Goal: Find specific page/section: Find specific page/section

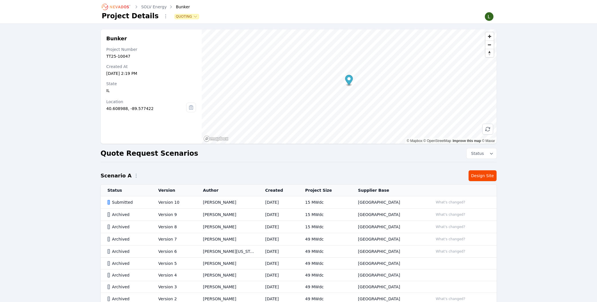
click at [118, 6] on icon "Breadcrumb" at bounding box center [116, 6] width 31 height 9
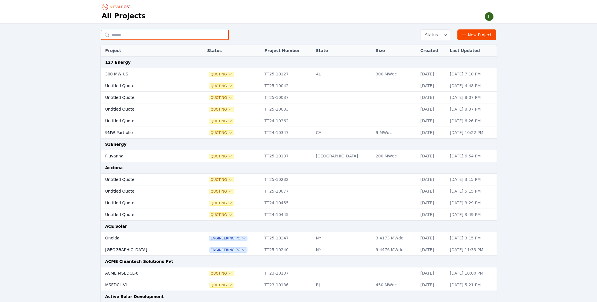
click at [158, 33] on input "text" at bounding box center [165, 35] width 128 height 10
type input "*********"
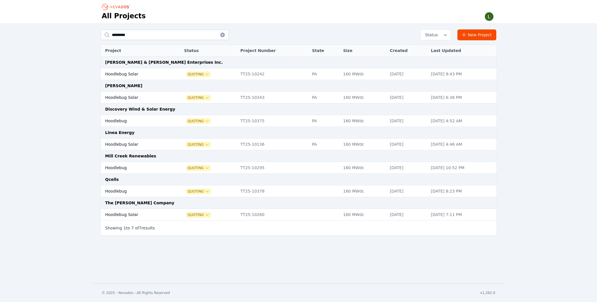
click at [114, 144] on td "Hoodlebug Solar" at bounding box center [136, 145] width 71 height 12
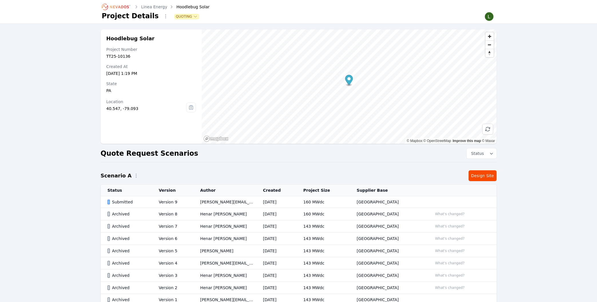
scroll to position [31, 0]
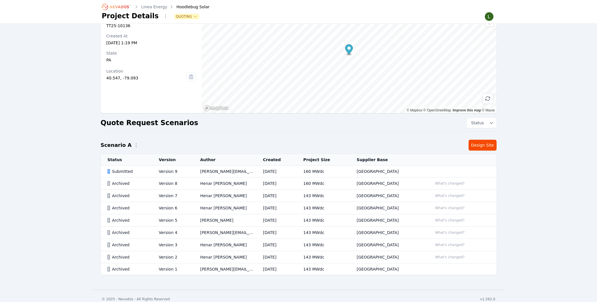
click at [215, 172] on td "[PERSON_NAME][EMAIL_ADDRESS][PERSON_NAME][DOMAIN_NAME]" at bounding box center [224, 172] width 63 height 12
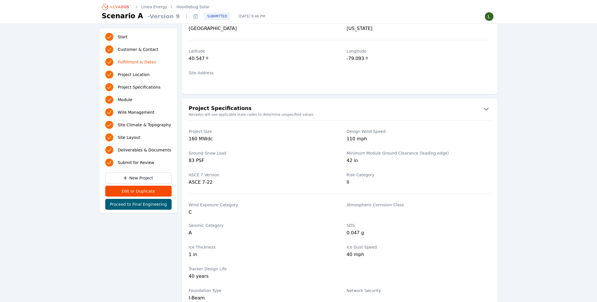
scroll to position [193, 0]
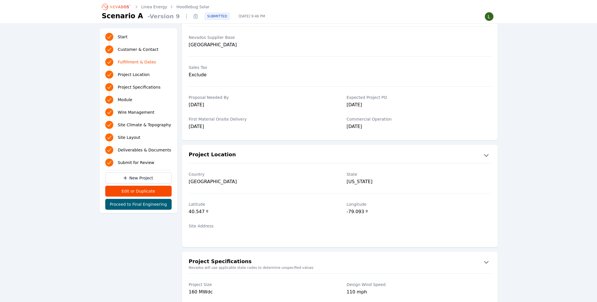
click at [159, 8] on link "Linea Energy" at bounding box center [154, 7] width 26 height 6
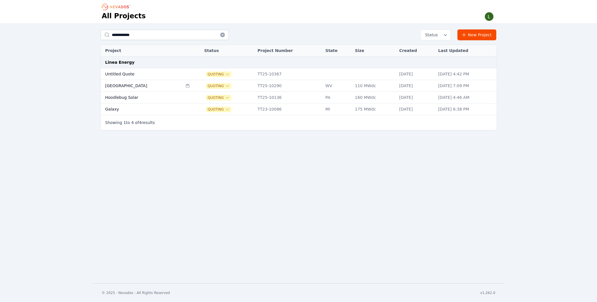
drag, startPoint x: 187, startPoint y: 210, endPoint x: 182, endPoint y: 178, distance: 31.9
click at [186, 205] on div "**********" at bounding box center [298, 142] width 597 height 284
click at [128, 98] on td "Hoodlebug Solar" at bounding box center [142, 98] width 82 height 12
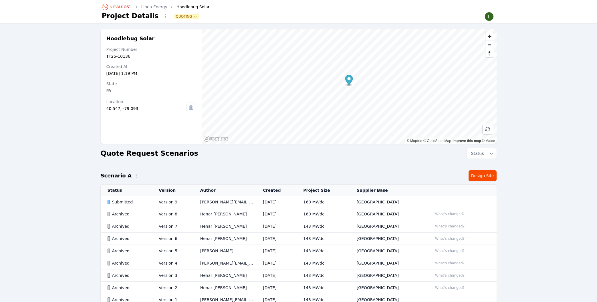
click at [80, 152] on div "Hoodlebug Solar Project Number TT25-10136 Created At Mar 6, 2025, 1:19 PM State…" at bounding box center [298, 170] width 597 height 293
click at [69, 85] on div "Hoodlebug Solar Project Number TT25-10136 Created At Mar 6, 2025, 1:19 PM State…" at bounding box center [298, 170] width 597 height 293
click at [89, 82] on div "Hoodlebug Solar Project Number TT25-10136 Created At Mar 6, 2025, 1:19 PM State…" at bounding box center [298, 170] width 597 height 293
click at [221, 202] on td "[PERSON_NAME][EMAIL_ADDRESS][PERSON_NAME][DOMAIN_NAME]" at bounding box center [224, 202] width 63 height 12
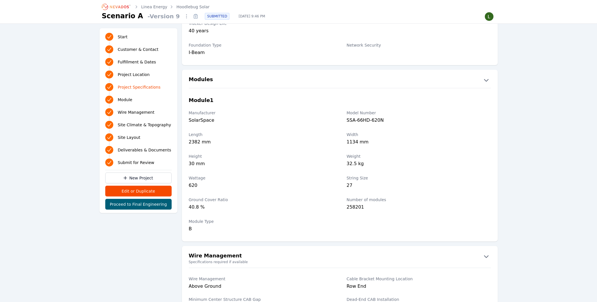
scroll to position [592, 0]
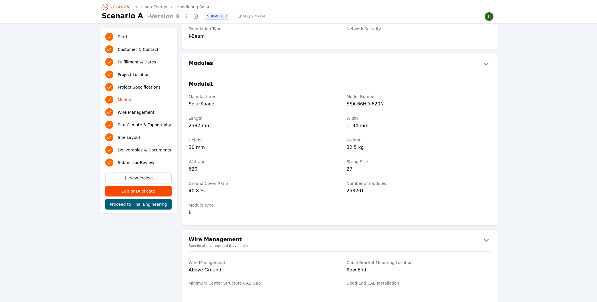
scroll to position [622, 0]
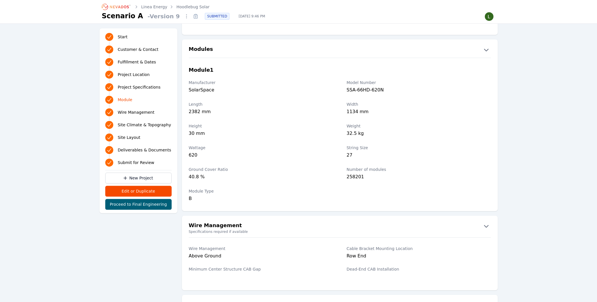
click at [160, 7] on link "Linea Energy" at bounding box center [154, 7] width 26 height 6
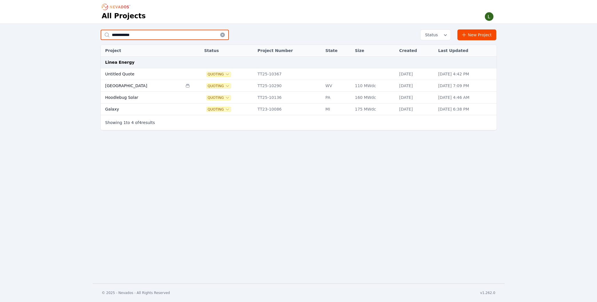
click at [159, 38] on input "**********" at bounding box center [165, 35] width 128 height 10
drag, startPoint x: 89, startPoint y: 164, endPoint x: 83, endPoint y: 156, distance: 9.6
click at [88, 164] on div "**********" at bounding box center [298, 142] width 597 height 284
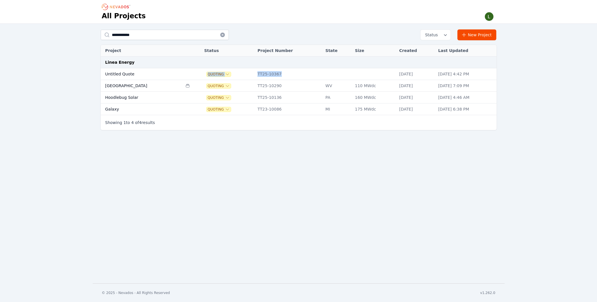
drag, startPoint x: 269, startPoint y: 73, endPoint x: 233, endPoint y: 74, distance: 36.0
click at [236, 73] on tr "Untitled Quote Quoting TT25-10367 [DATE] [DATE] 4:42 PM" at bounding box center [299, 74] width 396 height 12
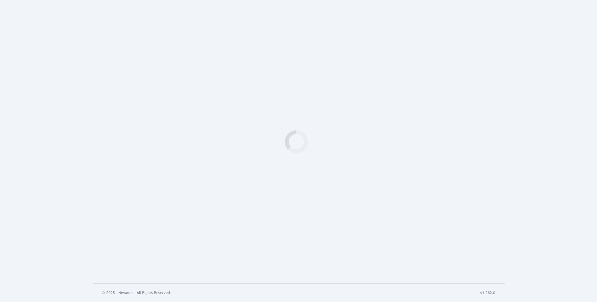
click at [172, 192] on div "Loading" at bounding box center [298, 142] width 597 height 284
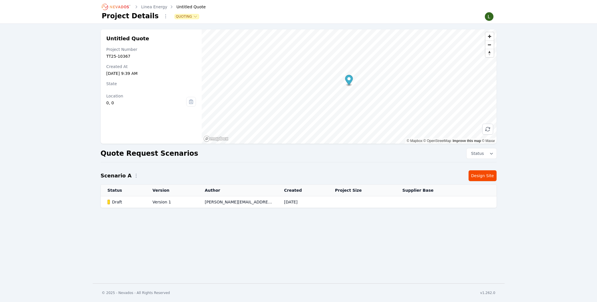
click at [77, 127] on div "Untitled Quote Project Number TT25-10367 Created At [DATE] 9:39 AM State Locati…" at bounding box center [298, 122] width 597 height 196
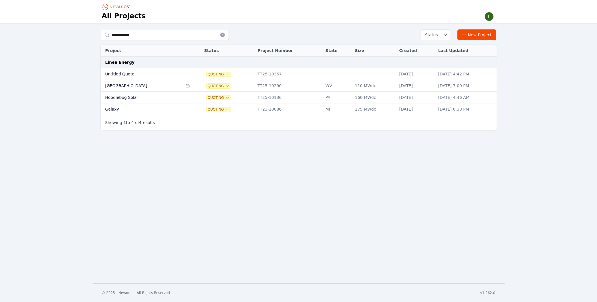
click at [80, 63] on div "**********" at bounding box center [298, 82] width 597 height 116
